Goal: Communication & Community: Answer question/provide support

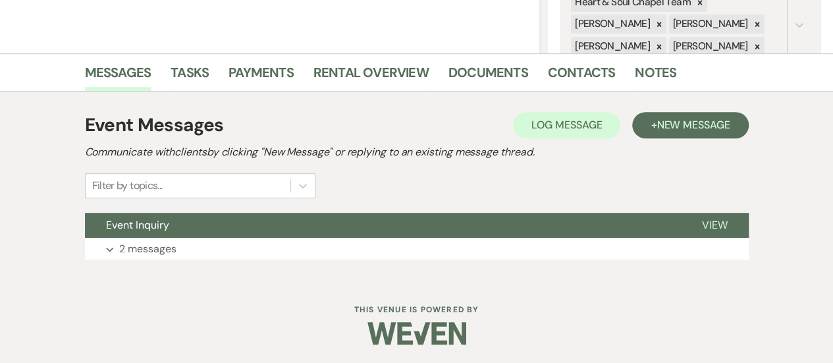
scroll to position [278, 0]
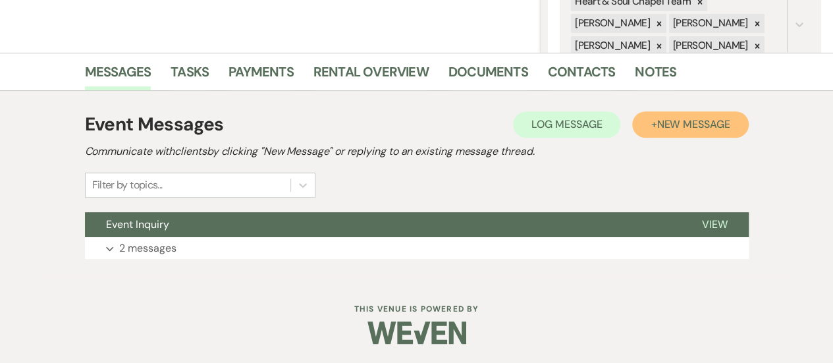
click at [657, 124] on span "New Message" at bounding box center [692, 124] width 73 height 14
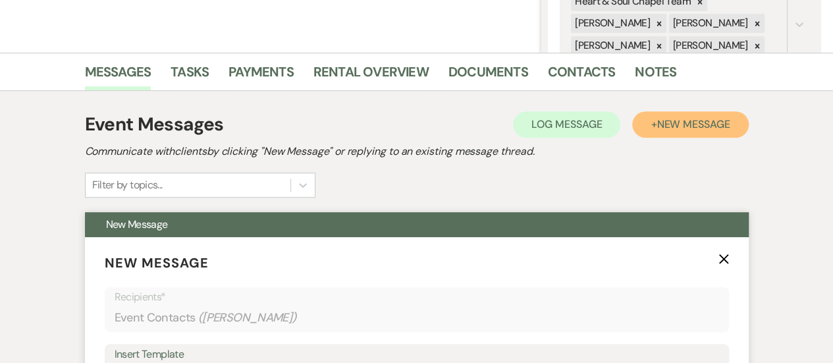
scroll to position [381, 0]
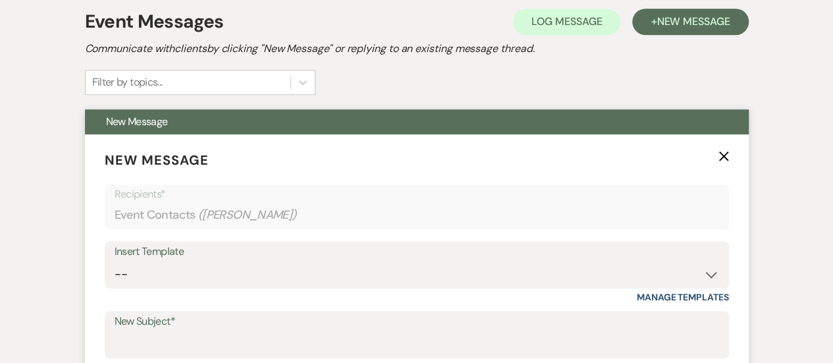
click at [207, 255] on div "Insert Template" at bounding box center [417, 251] width 604 height 19
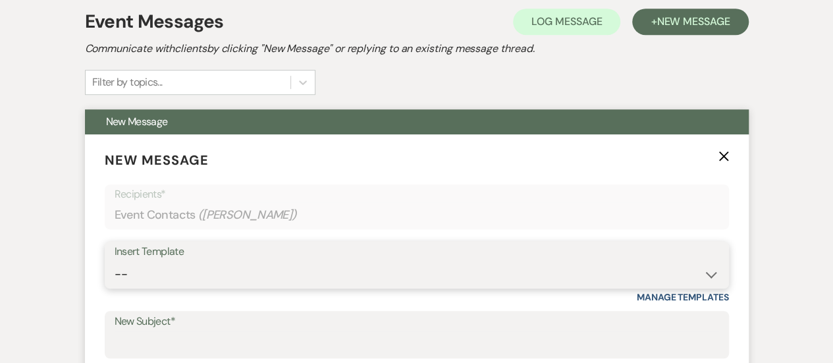
click at [209, 274] on select "-- Copy of Weven Planning Portal Introduction (Booked Wedding Events) Initial G…" at bounding box center [417, 274] width 604 height 26
select select "4101"
click at [115, 261] on select "-- Copy of Weven Planning Portal Introduction (Booked Wedding Events) Initial G…" at bounding box center [417, 274] width 604 height 26
type input "Follow-up..."
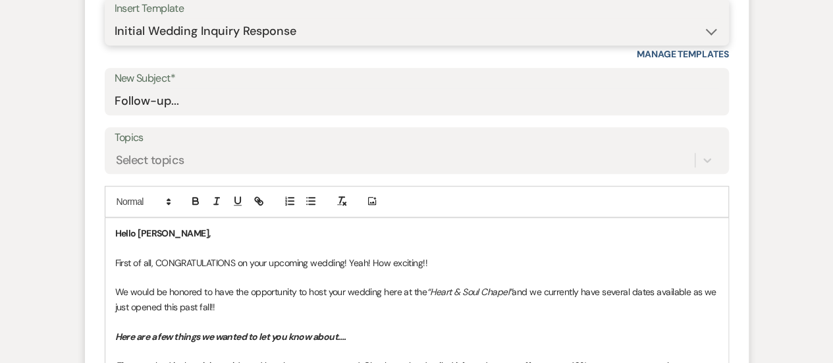
scroll to position [681, 0]
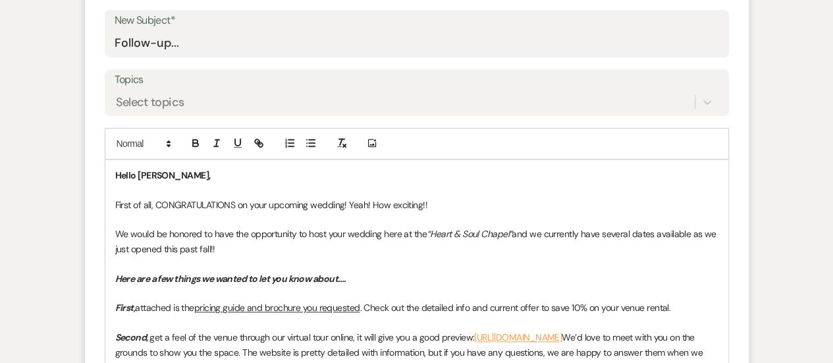
click at [425, 200] on p "First of all, CONGRATULATIONS on your upcoming wedding! Yeah! How exciting!!" at bounding box center [416, 205] width 603 height 14
click at [347, 247] on p "We would be honored to have the opportunity to host your wedding here at the “[…" at bounding box center [416, 241] width 603 height 30
click at [380, 234] on p "We would be honored to have the opportunity to host your wedding here at the “[…" at bounding box center [416, 241] width 603 height 30
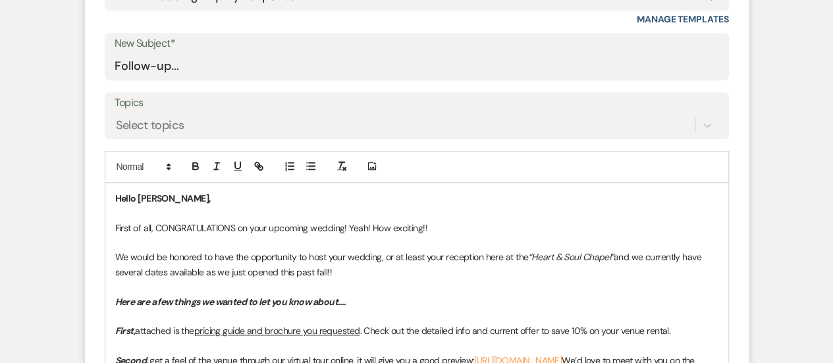
scroll to position [668, 0]
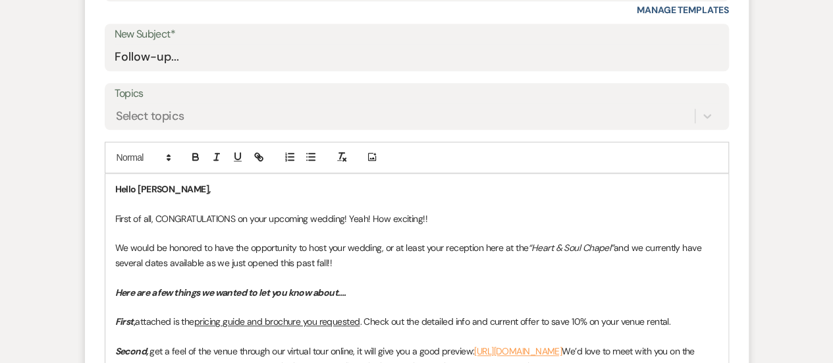
click at [195, 270] on p at bounding box center [416, 277] width 603 height 14
click at [143, 263] on p "We would be honored to have the opportunity to host your wedding, or at least y…" at bounding box center [416, 255] width 603 height 30
click at [391, 256] on p "We would be honored to have the opportunity to host your wedding, or at least y…" at bounding box center [416, 255] width 603 height 30
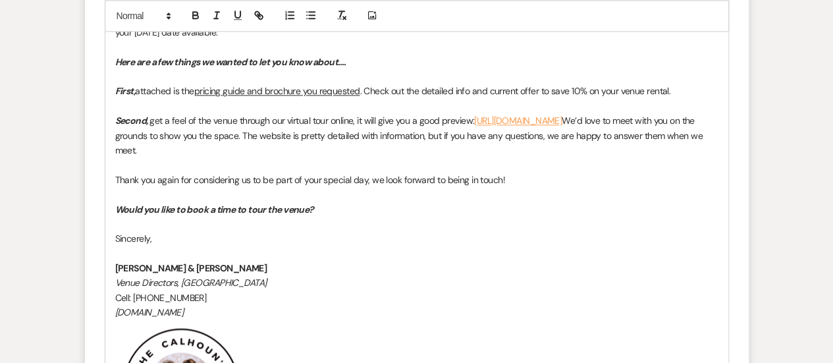
scroll to position [915, 0]
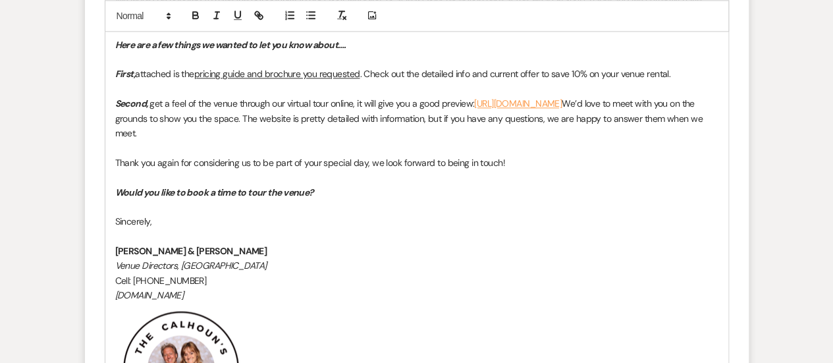
click at [217, 192] on em "Would you like to book a time to tour the venue?" at bounding box center [214, 192] width 199 height 12
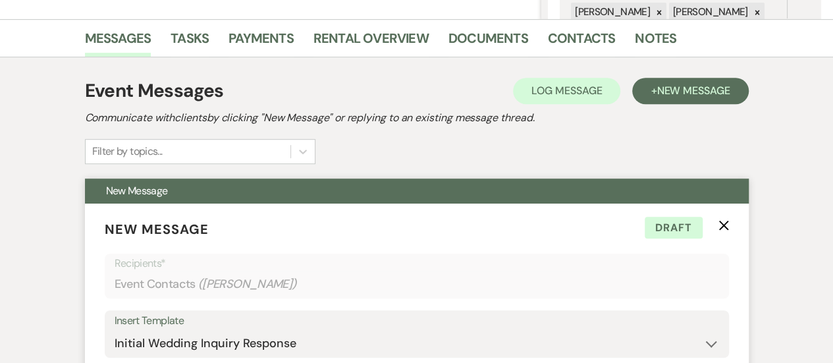
scroll to position [312, 0]
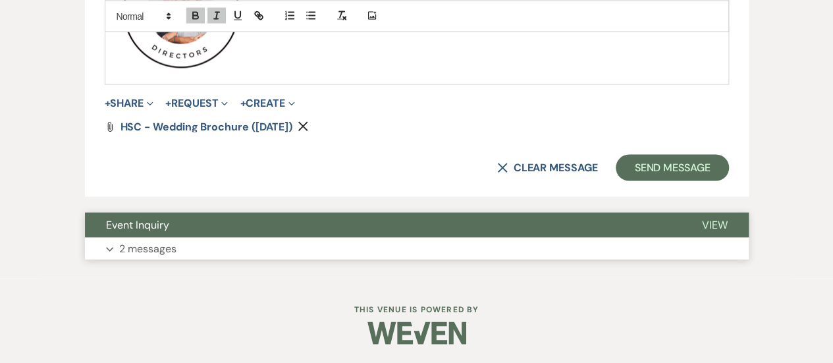
click at [225, 236] on button "Event Inquiry" at bounding box center [383, 225] width 596 height 25
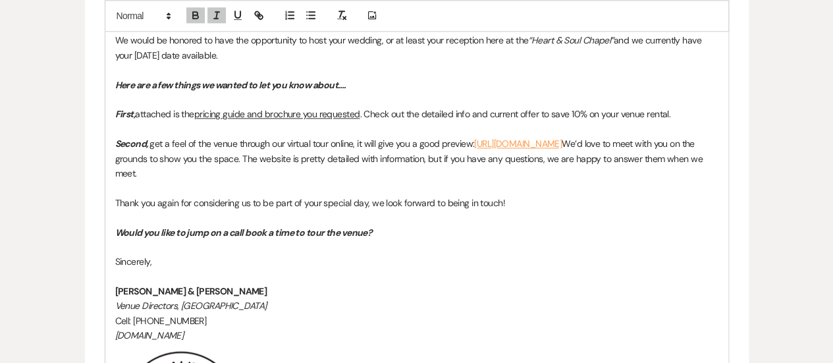
scroll to position [876, 0]
click at [215, 172] on p "Second, get a feel of the venue through our virtual tour online, it will give y…" at bounding box center [416, 157] width 603 height 44
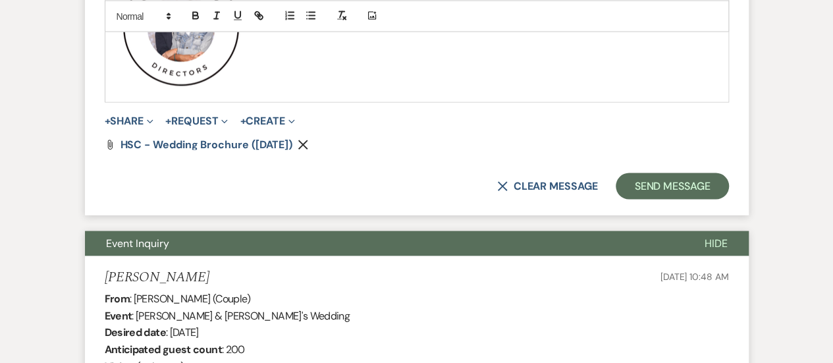
scroll to position [1288, 0]
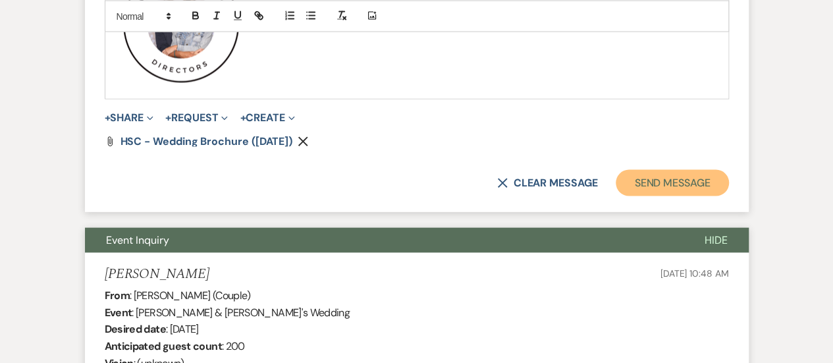
click at [679, 174] on button "Send Message" at bounding box center [672, 183] width 113 height 26
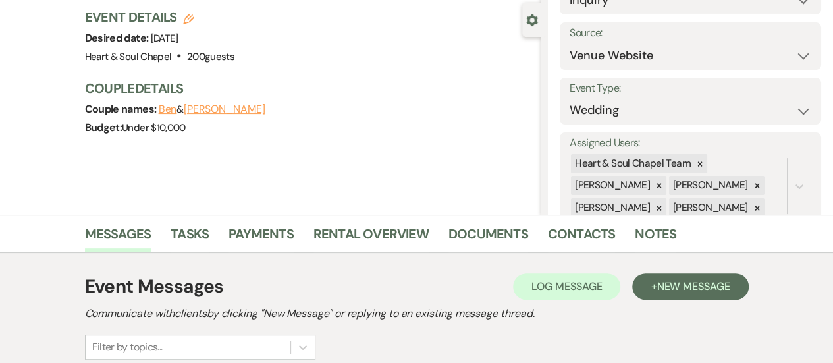
scroll to position [96, 0]
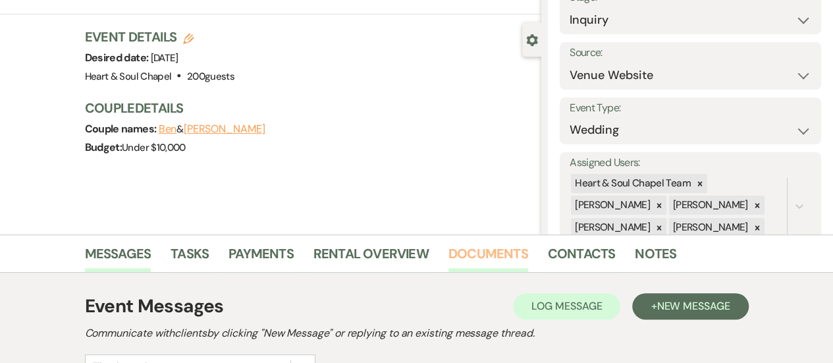
click at [458, 252] on link "Documents" at bounding box center [488, 257] width 80 height 29
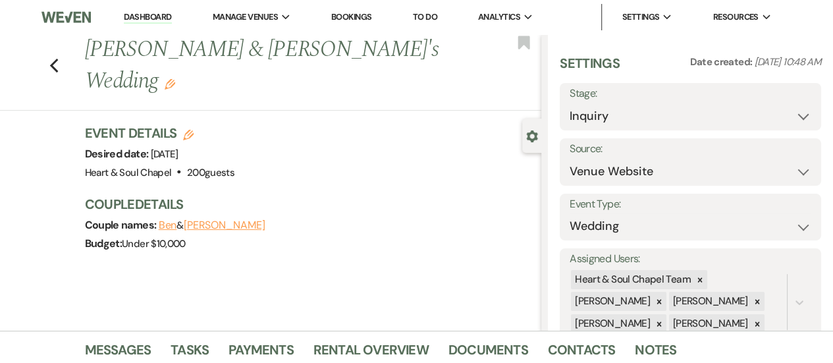
click at [151, 15] on link "Dashboard" at bounding box center [147, 17] width 47 height 13
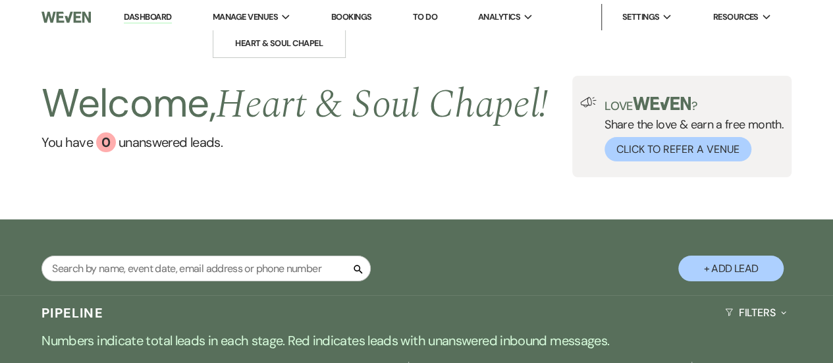
click at [240, 13] on span "Manage Venues" at bounding box center [245, 17] width 65 height 13
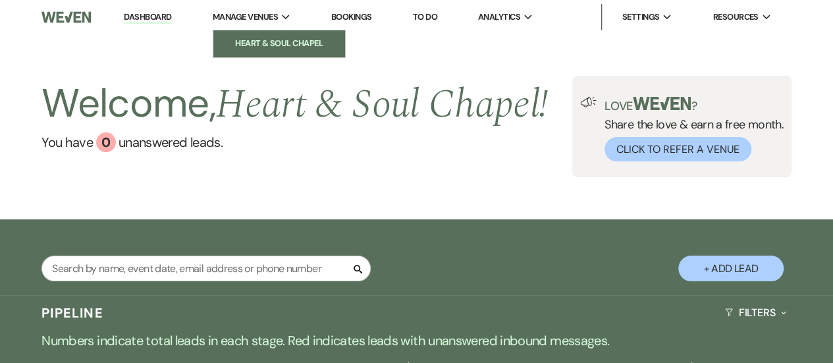
click at [272, 47] on li "Heart & Soul Chapel" at bounding box center [279, 43] width 119 height 13
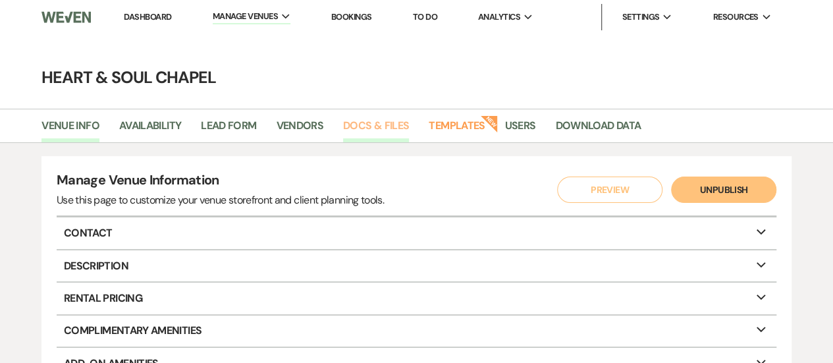
click at [396, 126] on link "Docs & Files" at bounding box center [376, 129] width 66 height 25
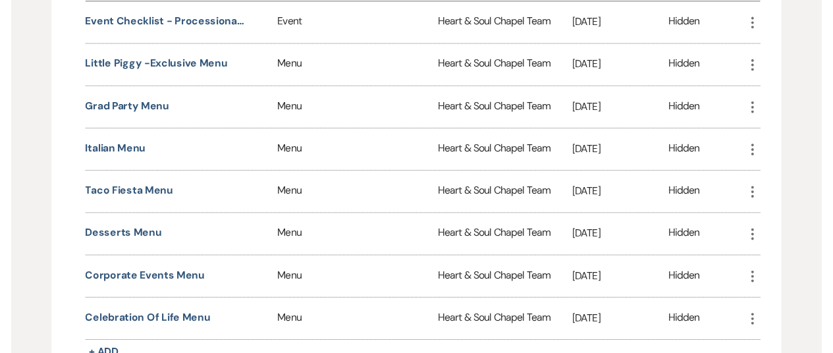
scroll to position [1353, 0]
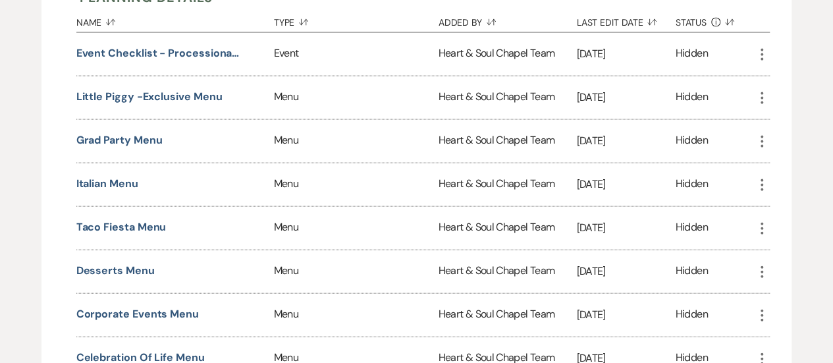
click at [757, 92] on icon "More" at bounding box center [762, 98] width 16 height 16
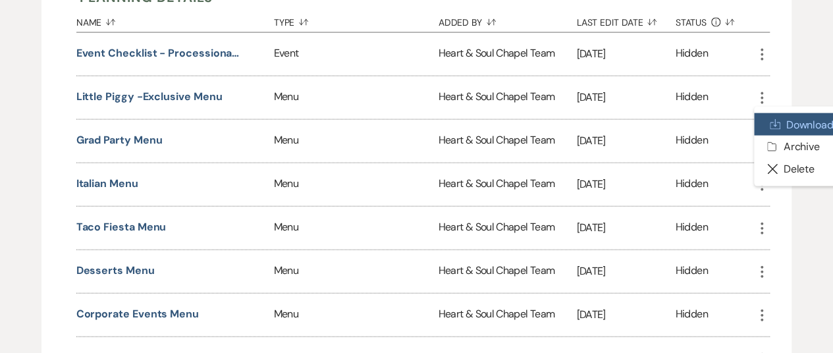
click at [783, 120] on link "Download Download" at bounding box center [799, 124] width 90 height 22
